Goal: Navigation & Orientation: Find specific page/section

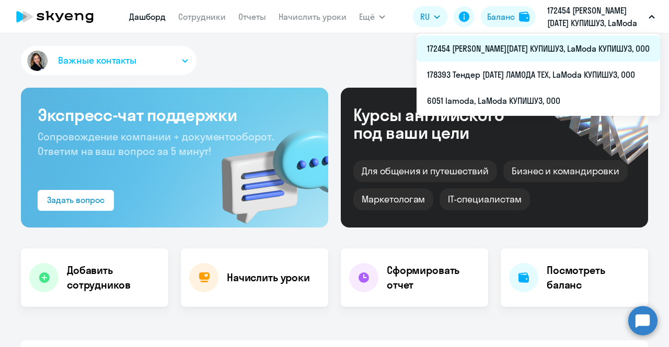
click at [579, 49] on li "172454 [PERSON_NAME][DATE] КУПИШУЗ, LaModa КУПИШУЗ, ООО" at bounding box center [537, 49] width 243 height 26
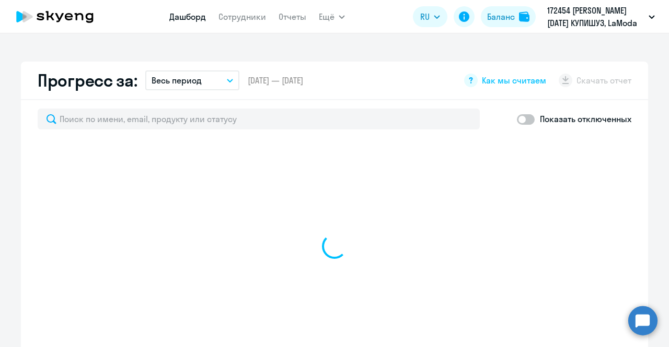
scroll to position [627, 0]
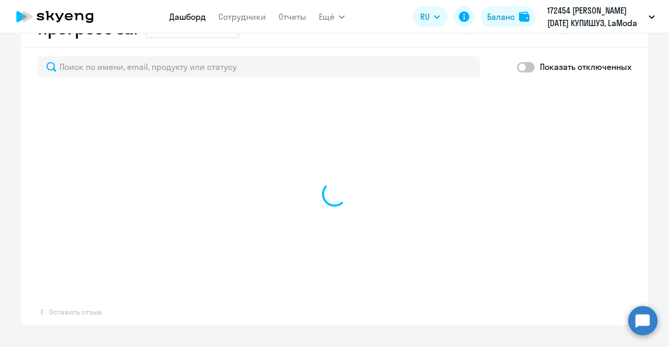
select select "30"
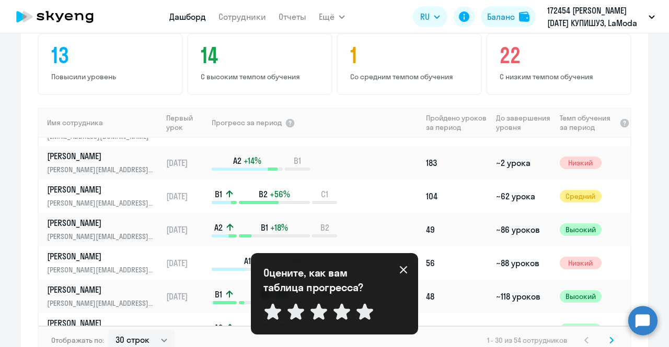
click at [403, 271] on icon at bounding box center [403, 270] width 8 height 8
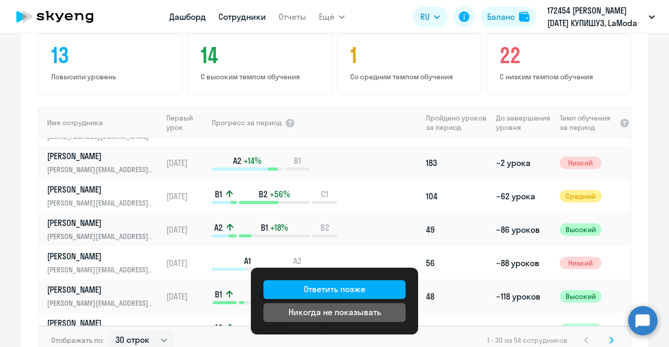
click at [253, 19] on link "Сотрудники" at bounding box center [242, 16] width 48 height 10
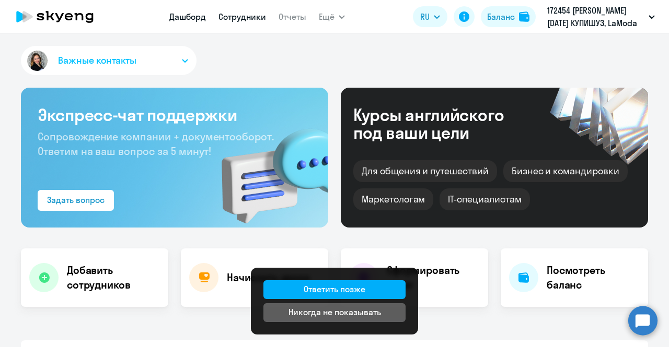
select select "30"
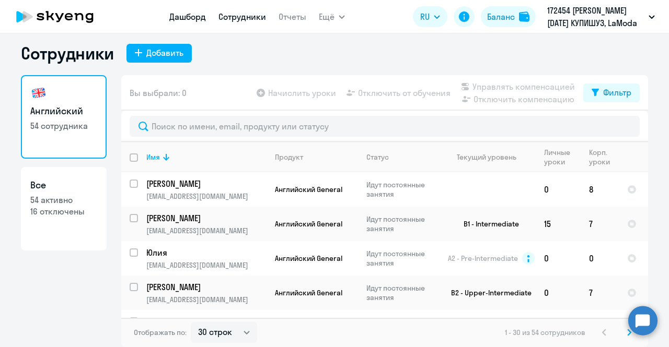
click at [202, 19] on link "Дашборд" at bounding box center [187, 16] width 37 height 10
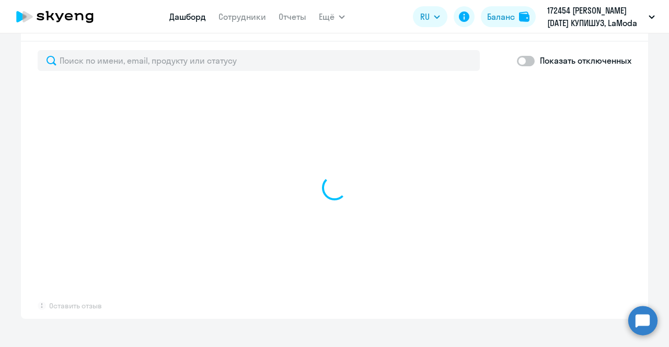
scroll to position [581, 0]
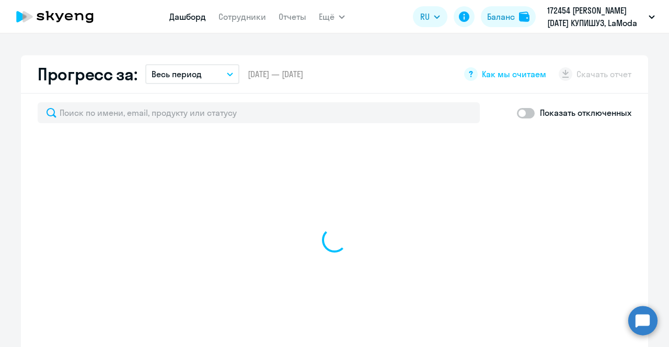
select select "30"
